Goal: Information Seeking & Learning: Find contact information

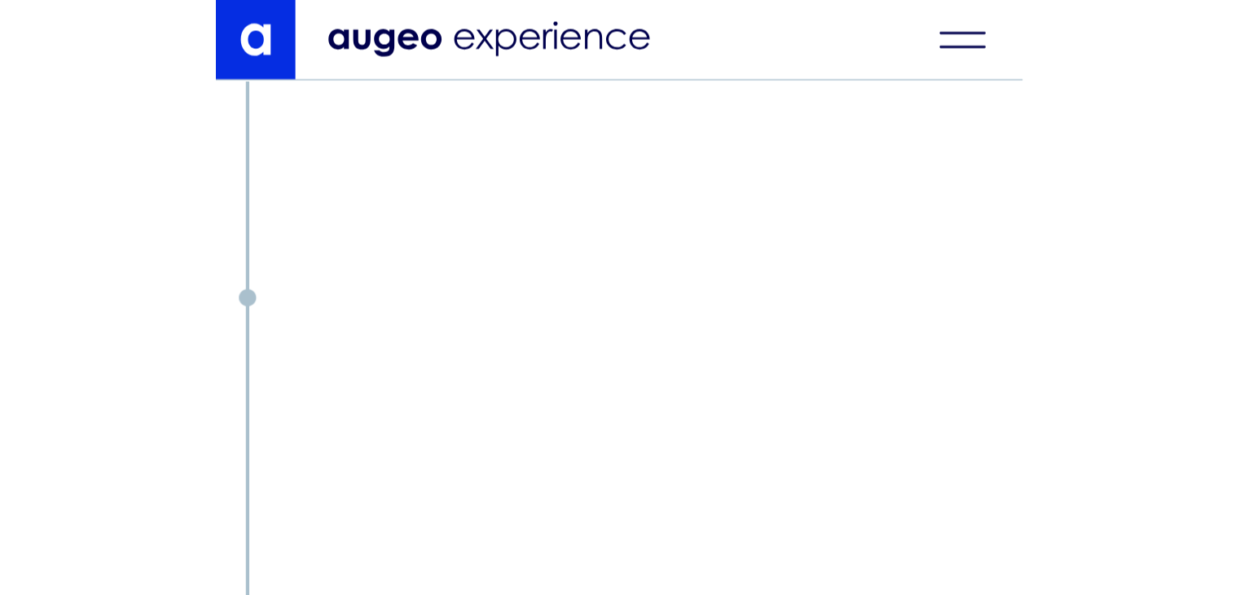
scroll to position [11092, 0]
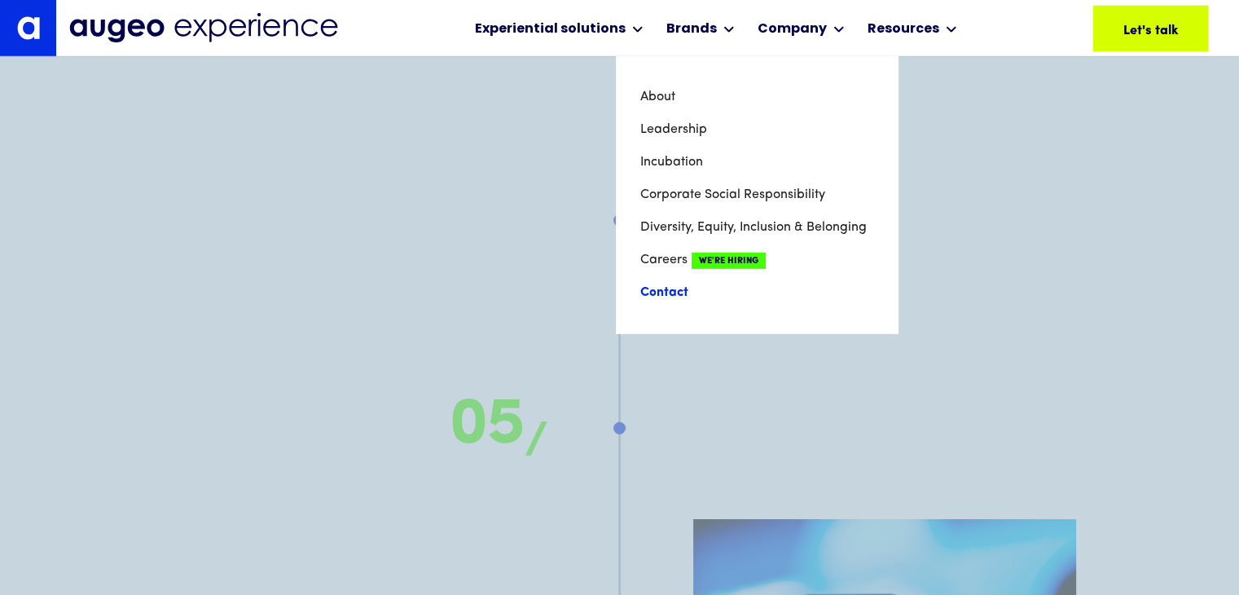
click at [569, 294] on link "Contact" at bounding box center [756, 292] width 233 height 33
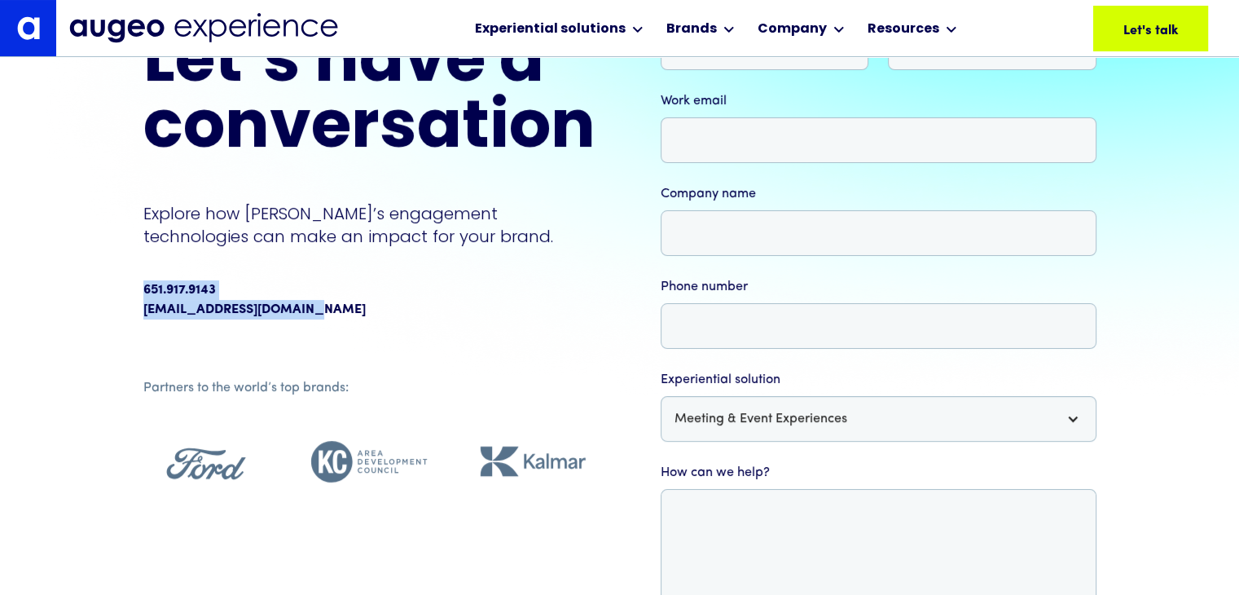
scroll to position [164, 0]
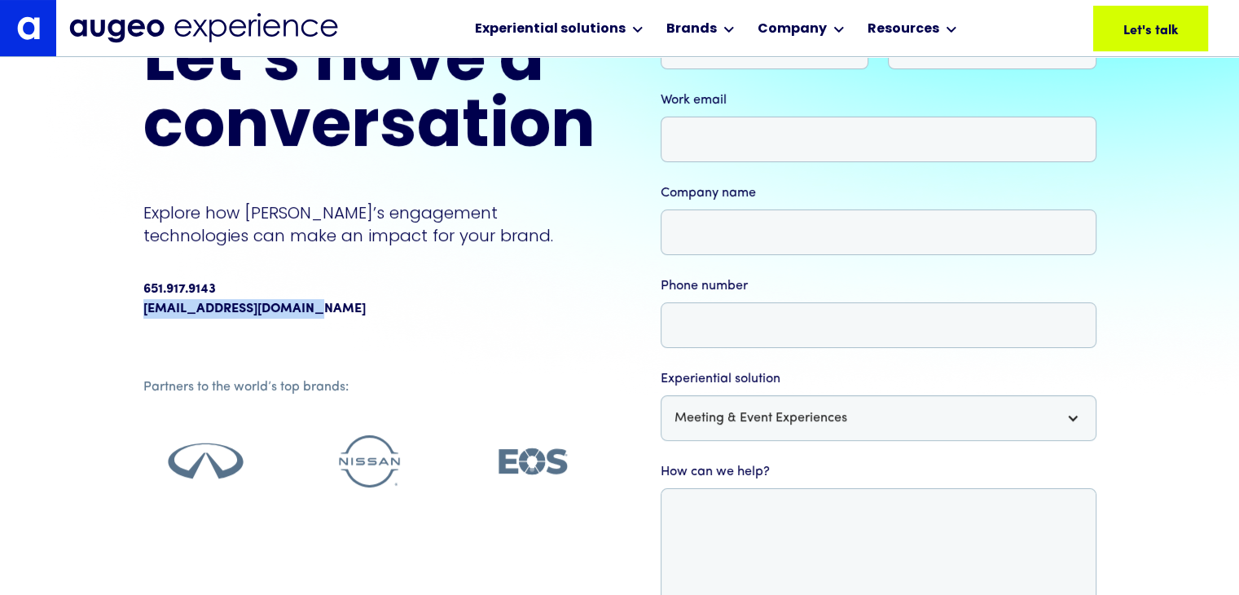
drag, startPoint x: 315, startPoint y: 319, endPoint x: 143, endPoint y: 307, distance: 172.3
click at [143, 307] on div "[EMAIL_ADDRESS][DOMAIN_NAME]" at bounding box center [369, 309] width 452 height 20
copy link "[EMAIL_ADDRESS][DOMAIN_NAME]"
